Goal: Task Accomplishment & Management: Use online tool/utility

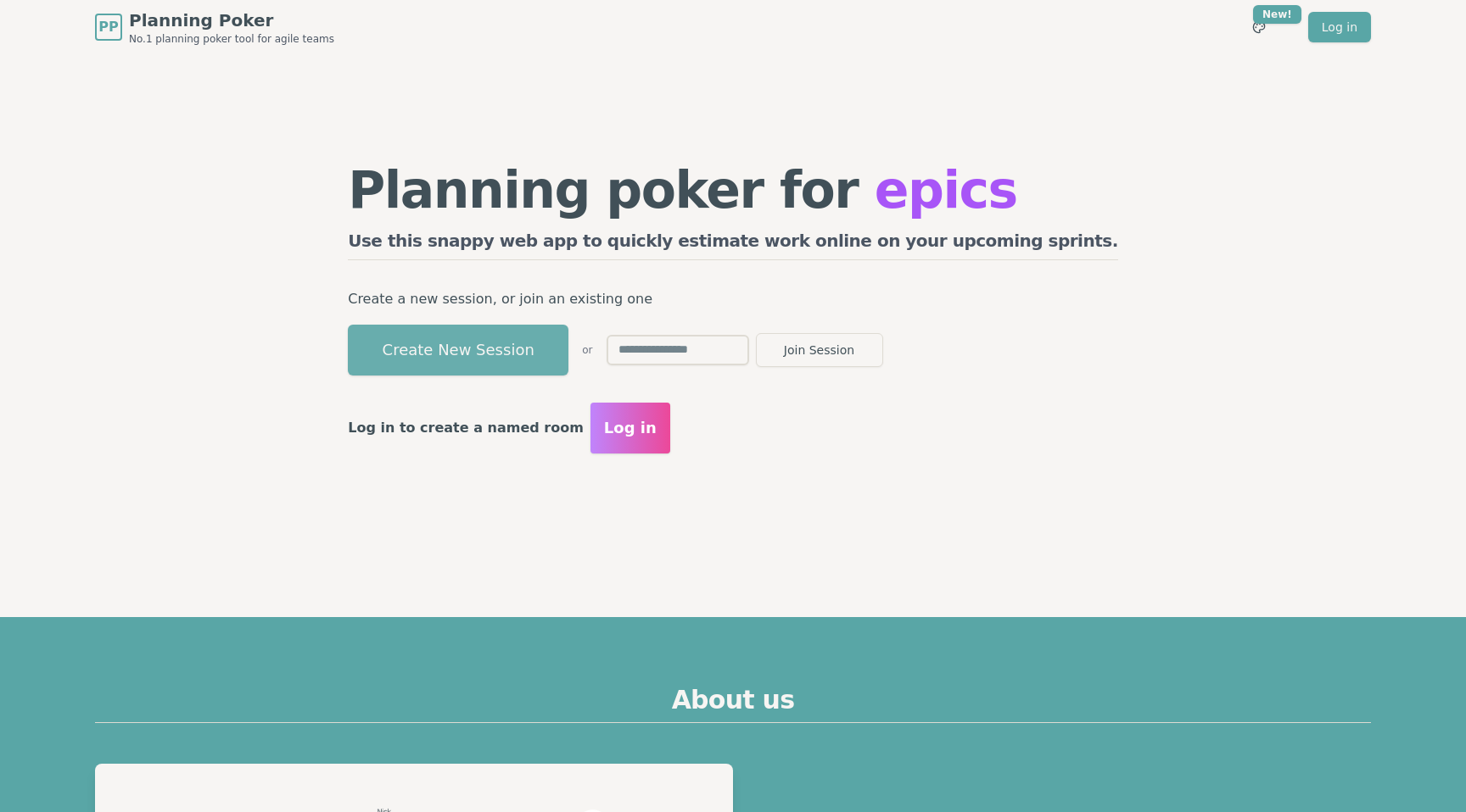
click at [491, 347] on button "Create New Session" at bounding box center [458, 350] width 220 height 51
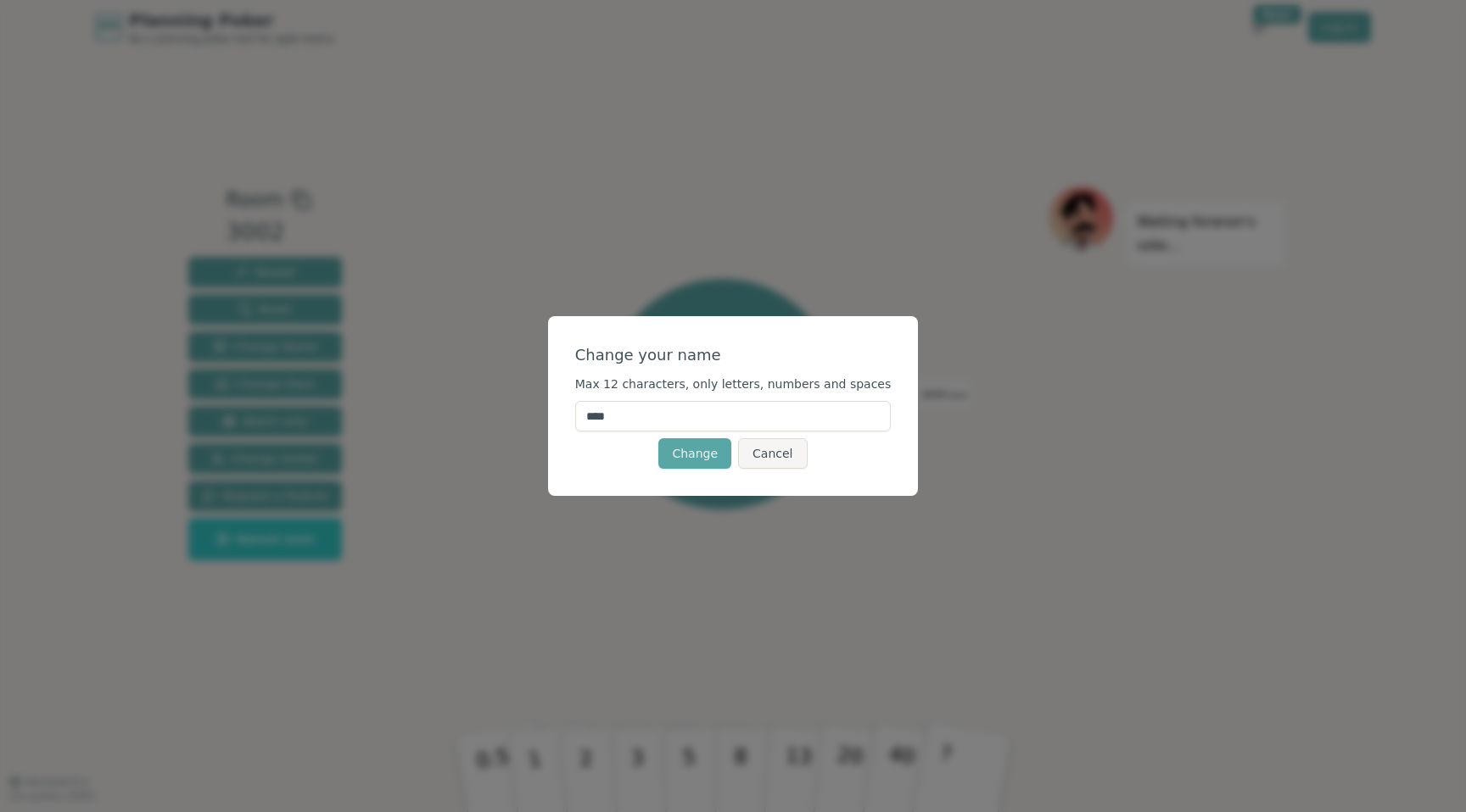
click at [610, 415] on input "****" at bounding box center [733, 417] width 316 height 31
type input "*****"
click at [707, 452] on button "Change" at bounding box center [694, 454] width 73 height 31
